Goal: Transaction & Acquisition: Purchase product/service

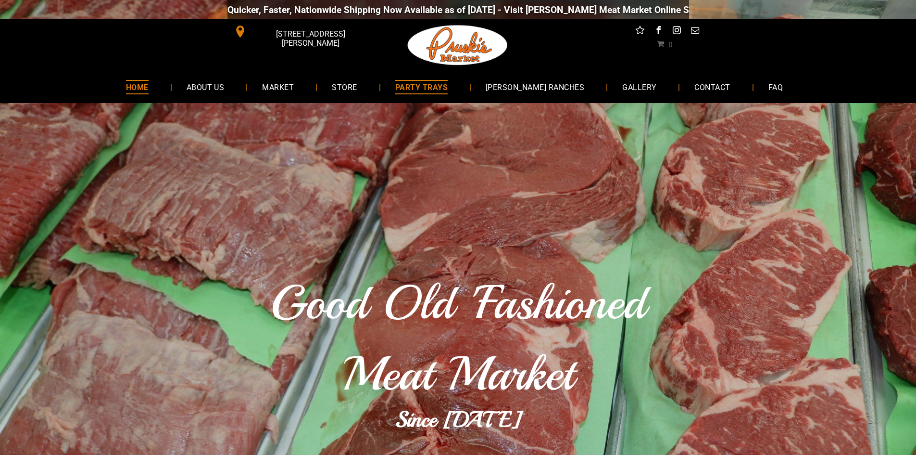
click at [426, 87] on span "PARTY TRAYS" at bounding box center [421, 87] width 52 height 14
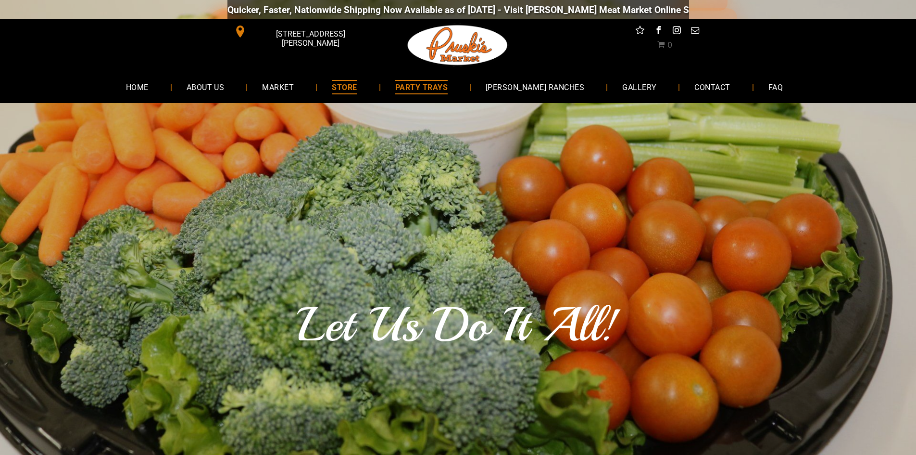
click at [352, 85] on span "STORE" at bounding box center [344, 87] width 25 height 14
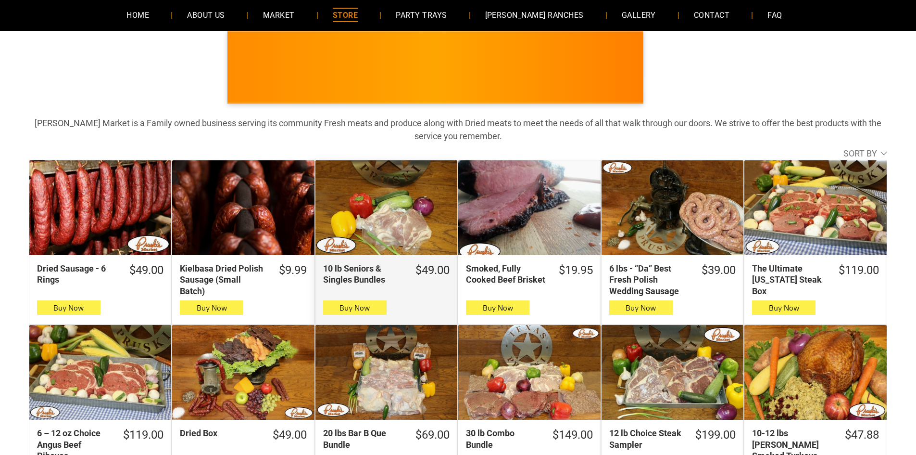
scroll to position [96, 0]
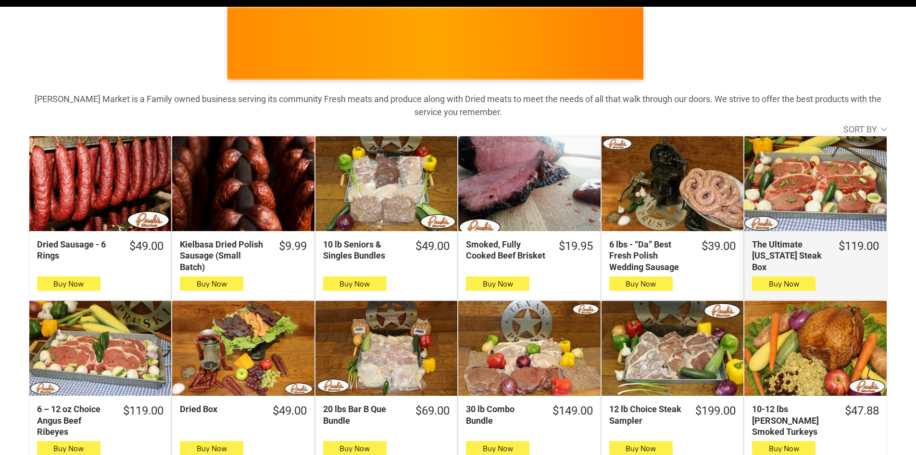
click at [808, 196] on div "The Ultimate Texas Steak Box" at bounding box center [816, 183] width 142 height 95
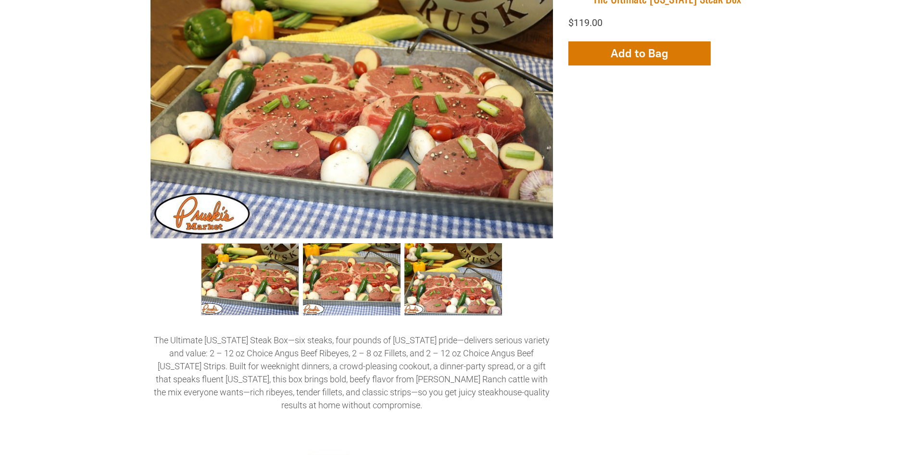
scroll to position [192, 0]
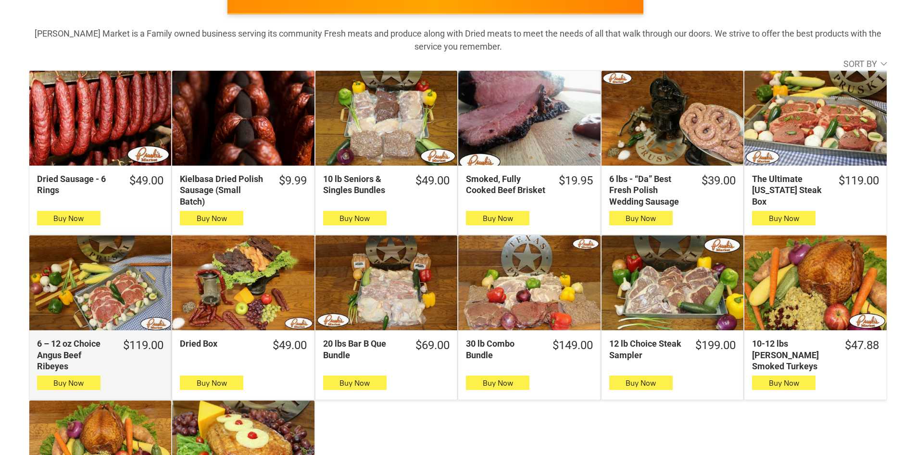
scroll to position [144, 0]
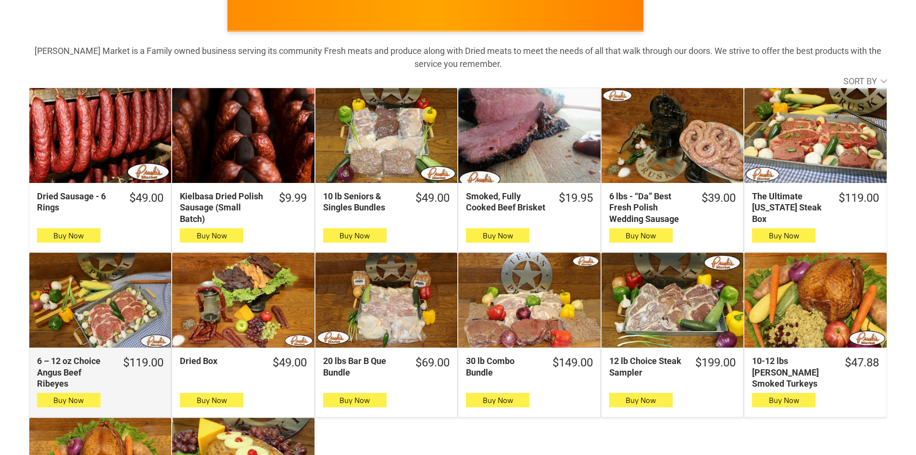
click at [116, 316] on div "6 – 12 oz Choice Angus Beef Ribeyes" at bounding box center [100, 300] width 142 height 95
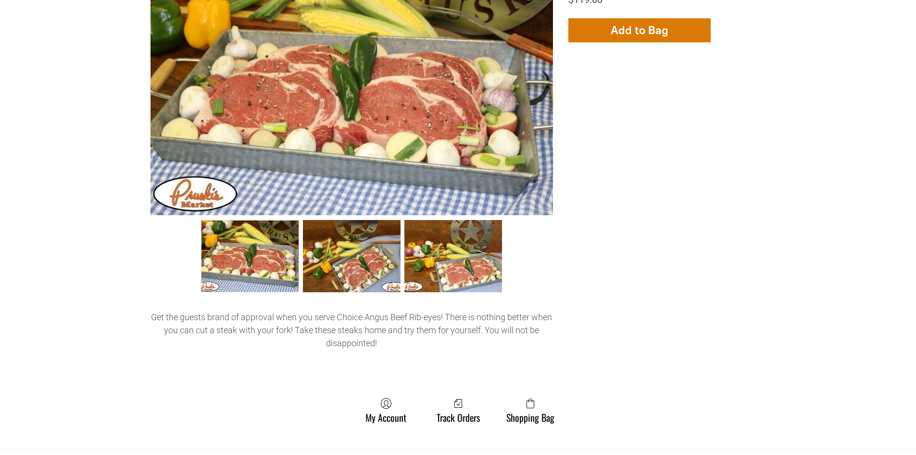
scroll to position [241, 0]
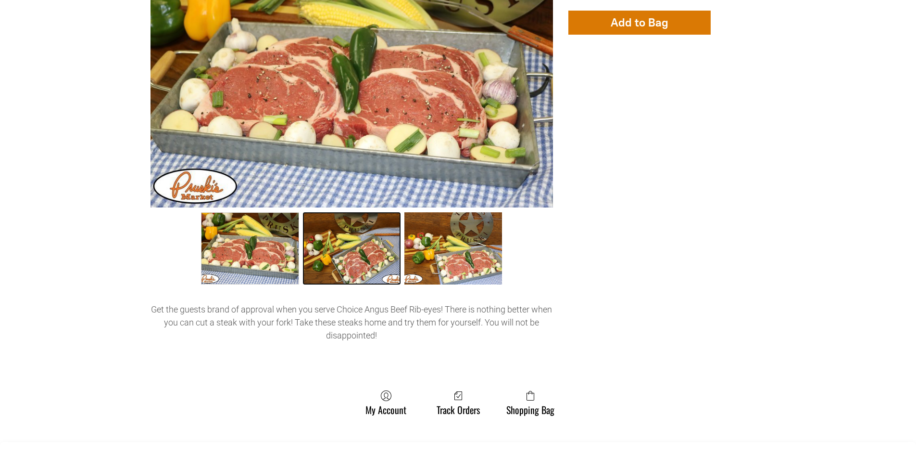
click at [352, 257] on link "6 – 12 oz Choice Angus Beef Ribeyes 1" at bounding box center [352, 248] width 98 height 72
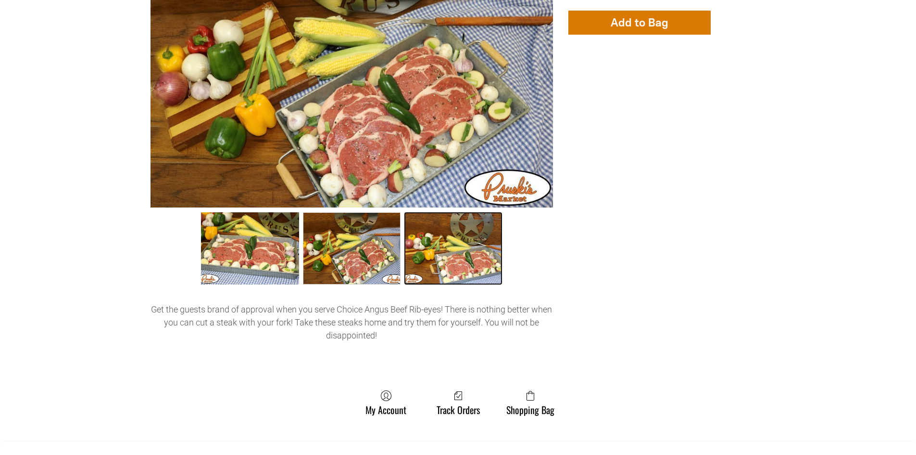
click at [450, 262] on link "6 – 12 oz Choice Angus Beef Ribeyes 2" at bounding box center [454, 248] width 98 height 72
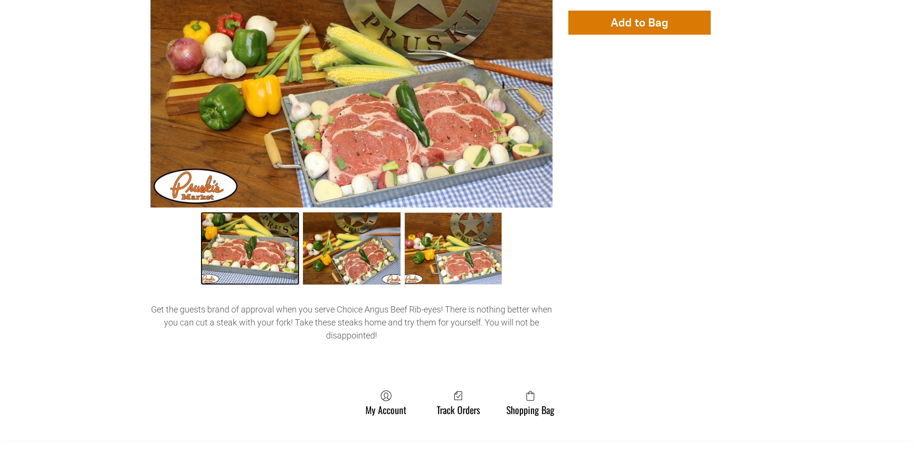
click at [262, 251] on link "6 – 12 oz Choice Angus Beef Ribeyes 0" at bounding box center [250, 248] width 98 height 72
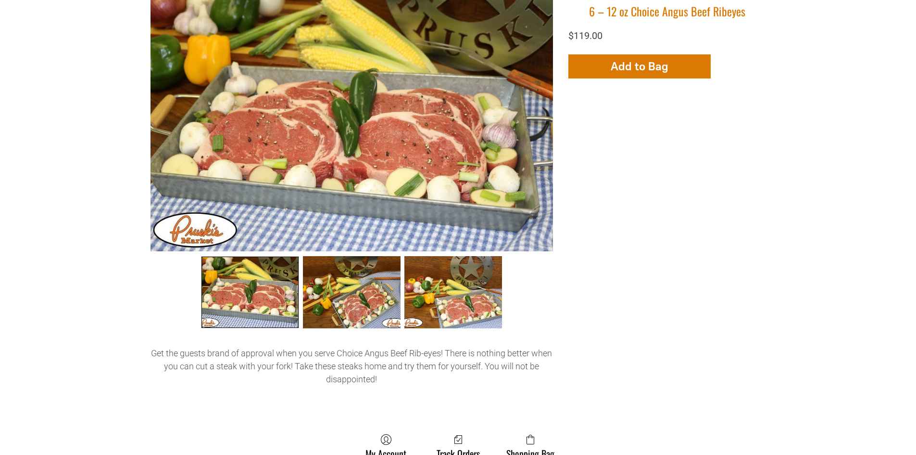
scroll to position [144, 0]
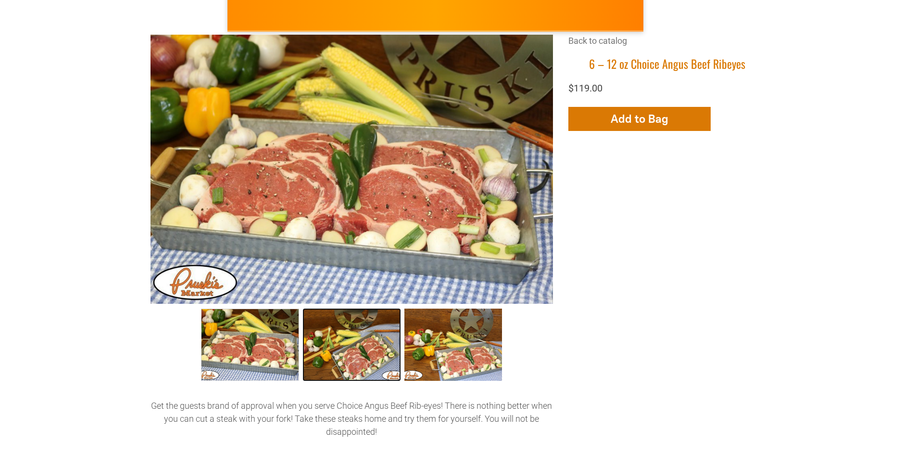
click at [370, 340] on link "6 – 12 oz Choice Angus Beef Ribeyes 1" at bounding box center [352, 344] width 98 height 72
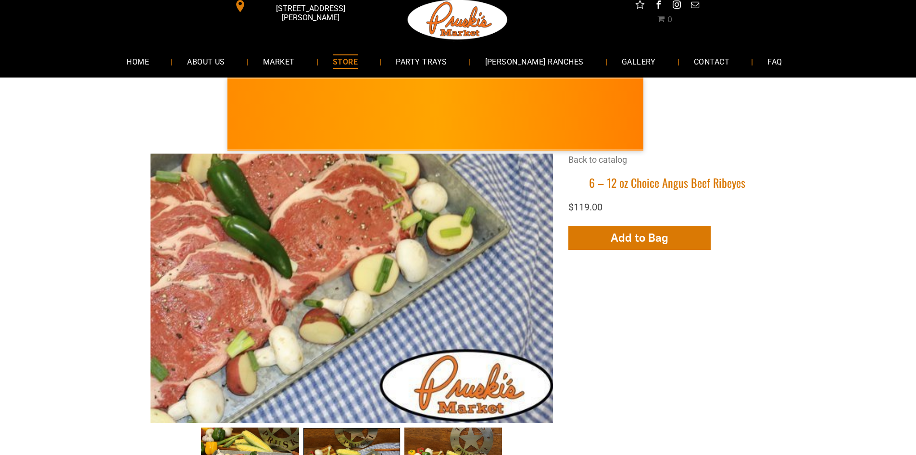
scroll to position [0, 0]
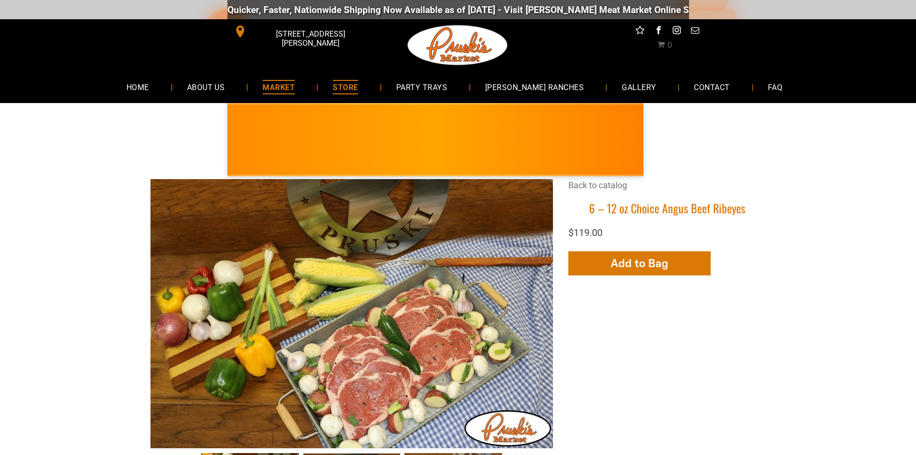
click at [295, 87] on span "MARKET" at bounding box center [279, 87] width 32 height 14
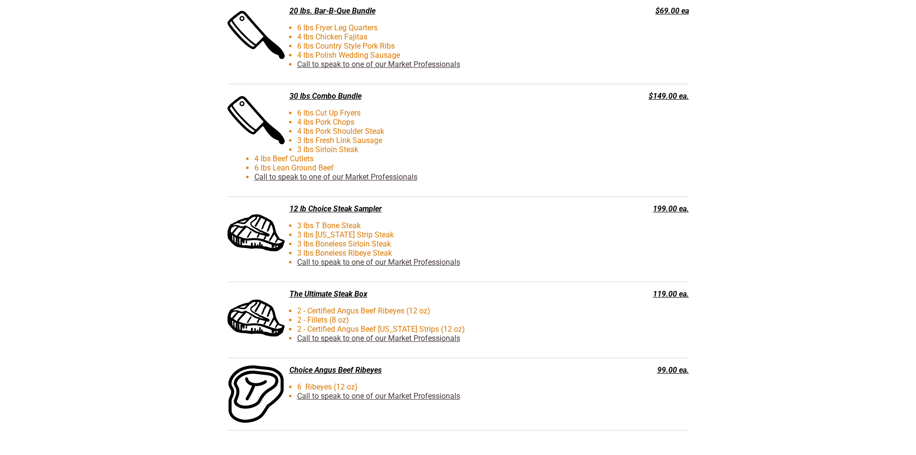
scroll to position [2309, 0]
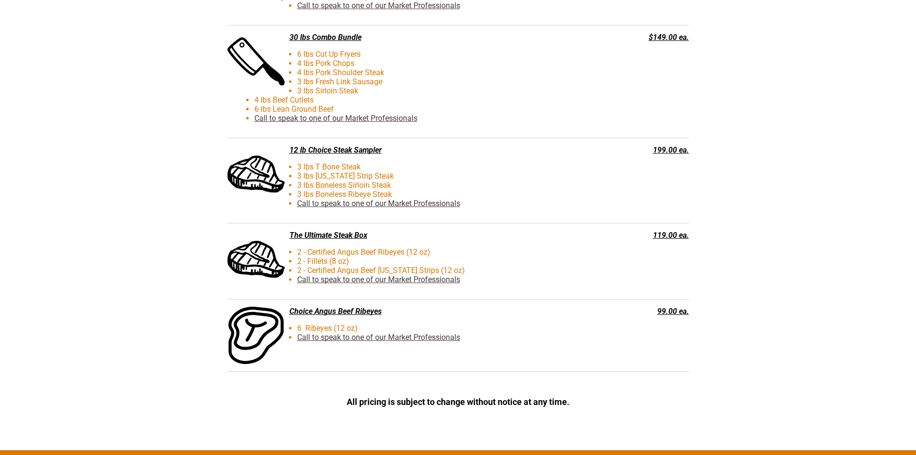
click at [319, 313] on div "Choice Angus Beef Ribeyes" at bounding box center [410, 310] width 365 height 9
click at [260, 315] on span at bounding box center [256, 335] width 61 height 61
click at [338, 331] on li "6 Ribeyes (12 oz)" at bounding box center [426, 327] width 345 height 9
